Goal: Information Seeking & Learning: Compare options

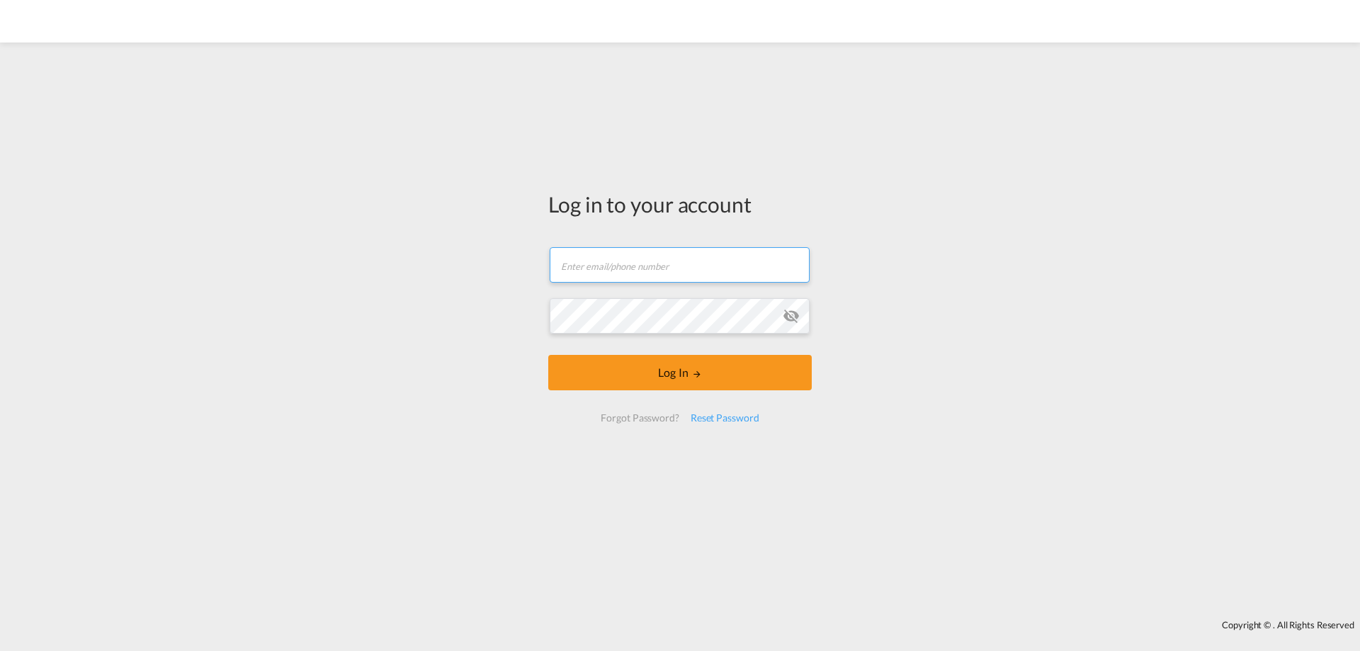
click at [620, 261] on input "text" at bounding box center [680, 264] width 260 height 35
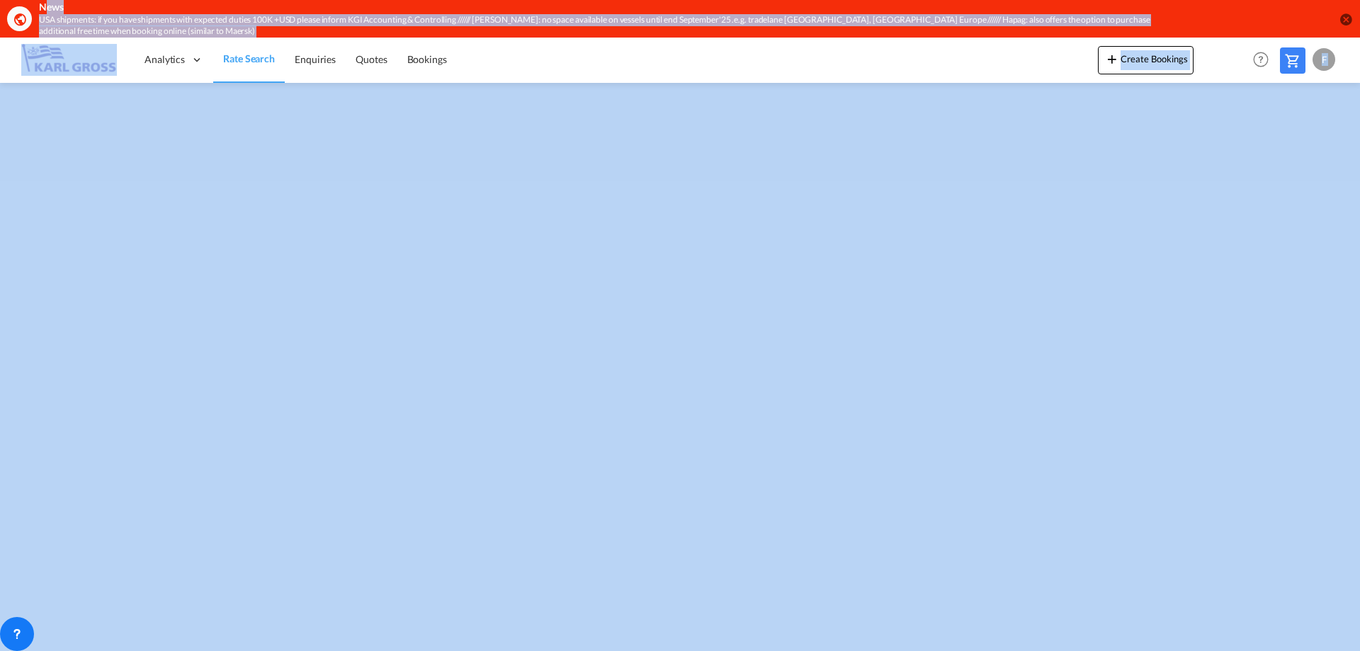
drag, startPoint x: 40, startPoint y: 8, endPoint x: 1111, endPoint y: -11, distance: 1071.7
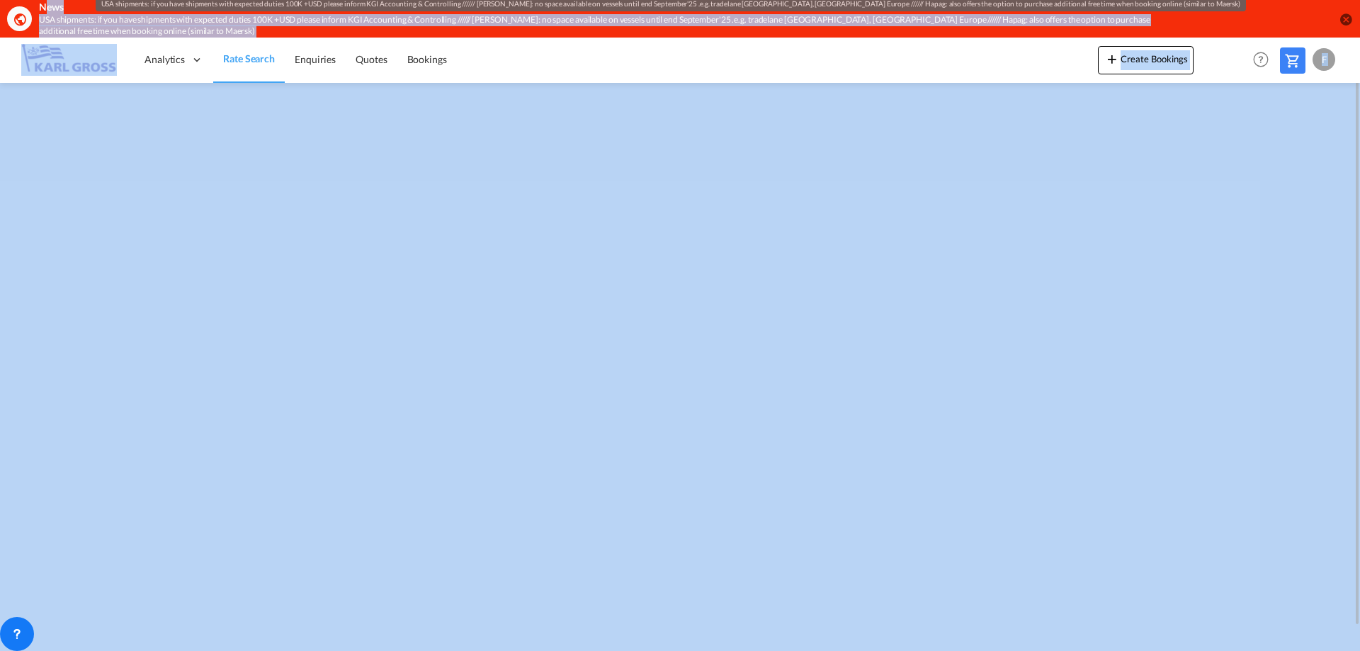
click at [932, 46] on div "Analytics Dashboard Rate Search Enquiries Quotes Bookings Create Bookings" at bounding box center [679, 60] width 1317 height 44
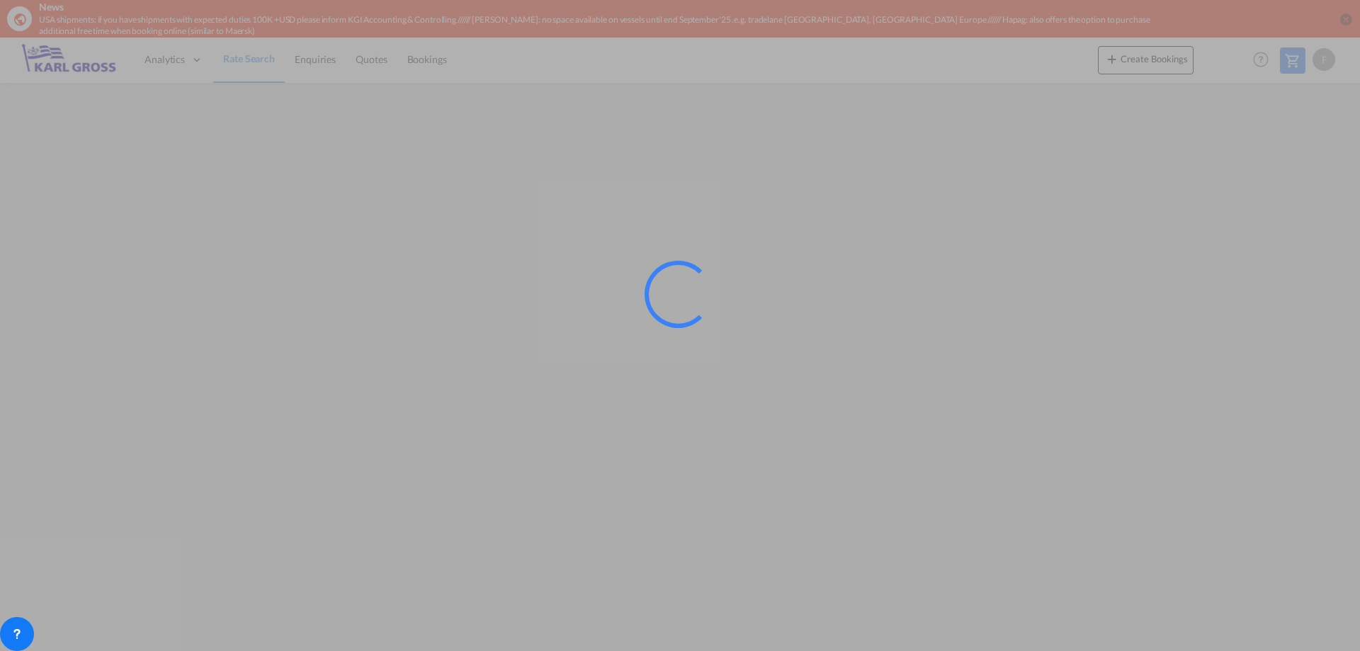
click at [1203, 471] on div at bounding box center [680, 325] width 1360 height 651
